Goal: Task Accomplishment & Management: Manage account settings

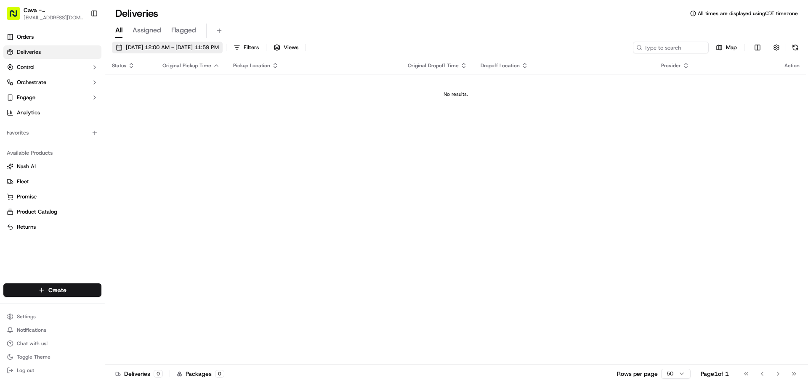
click at [170, 45] on span "[DATE] 12:00 AM - [DATE] 11:59 PM" at bounding box center [172, 48] width 93 height 8
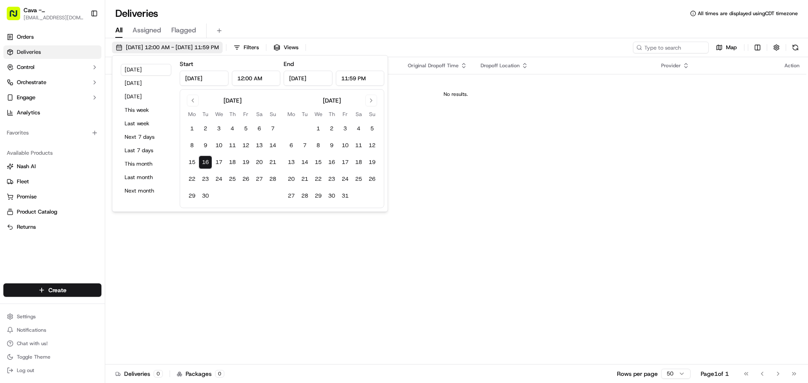
click at [170, 45] on span "[DATE] 12:00 AM - [DATE] 11:59 PM" at bounding box center [172, 48] width 93 height 8
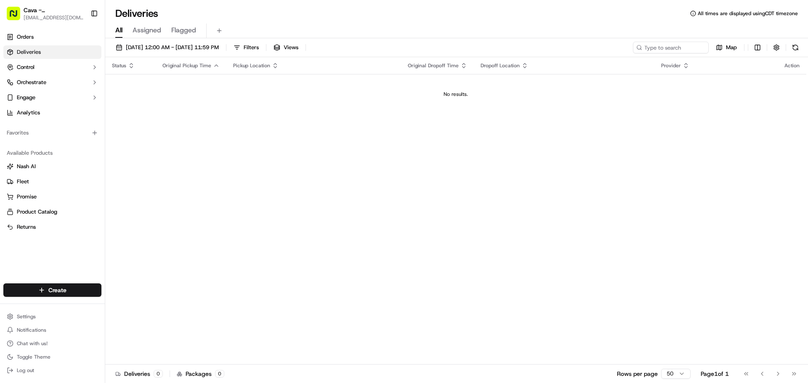
click at [158, 34] on span "Assigned" at bounding box center [147, 30] width 29 height 10
click at [181, 26] on span "Flagged" at bounding box center [183, 30] width 25 height 10
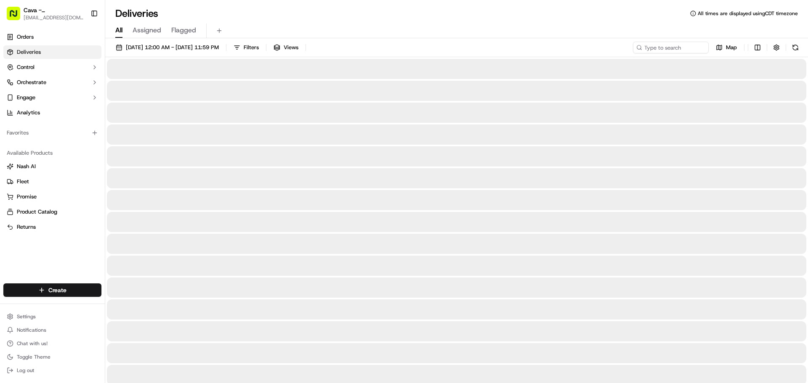
click at [122, 30] on span "All" at bounding box center [118, 30] width 7 height 10
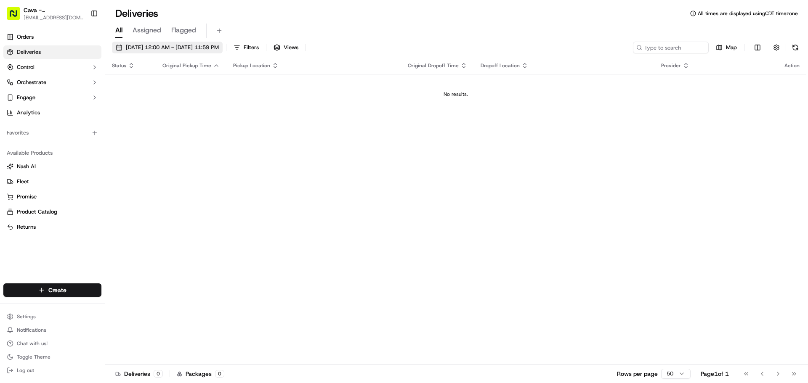
click at [209, 50] on span "[DATE] 12:00 AM - [DATE] 11:59 PM" at bounding box center [172, 48] width 93 height 8
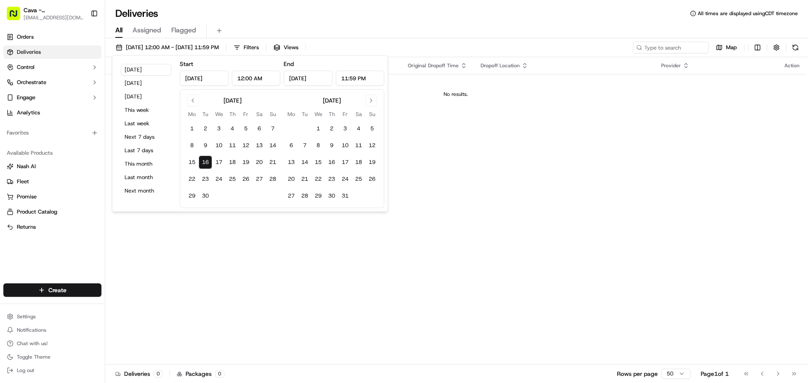
click at [209, 160] on button "16" at bounding box center [205, 162] width 13 height 13
click at [238, 235] on div "Status Original Pickup Time Pickup Location Original Dropoff Time Dropoff Locat…" at bounding box center [455, 210] width 701 height 307
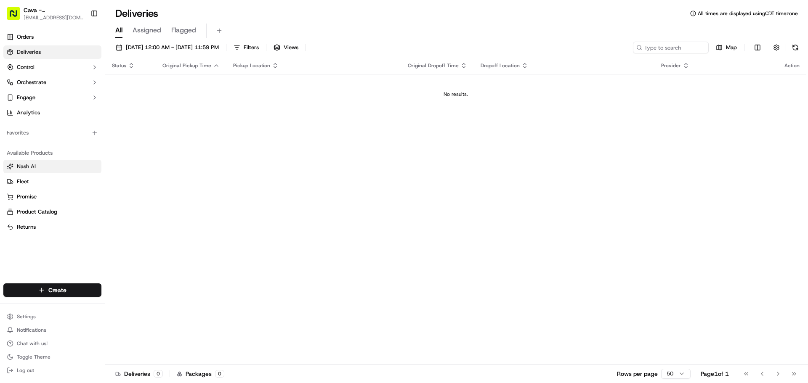
click at [91, 167] on link "Nash AI" at bounding box center [52, 167] width 91 height 8
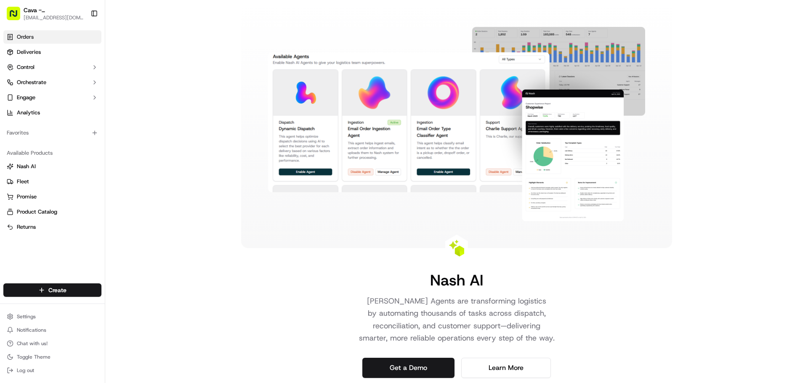
click at [55, 41] on link "Orders" at bounding box center [52, 36] width 98 height 13
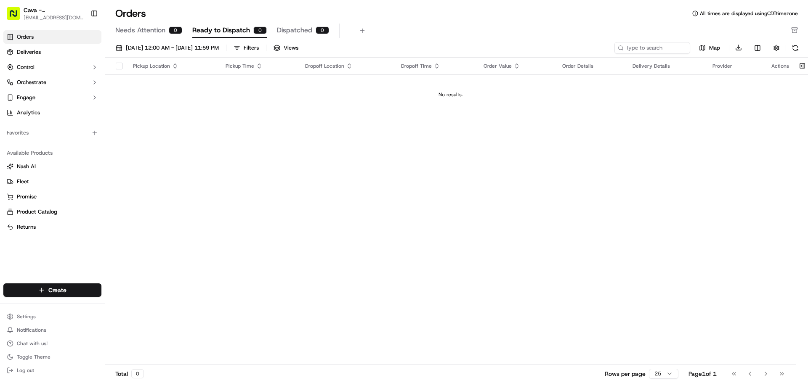
click at [265, 28] on button "Ready to Dispatch 0" at bounding box center [229, 31] width 74 height 14
